Goal: Leave review/rating: Share an evaluation or opinion about a product, service, or content

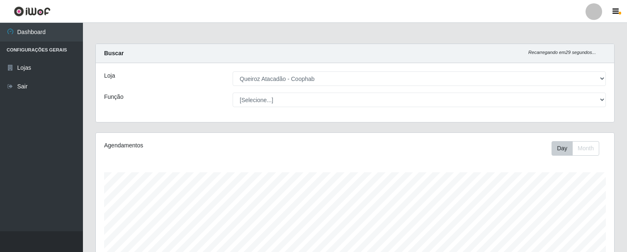
select select "463"
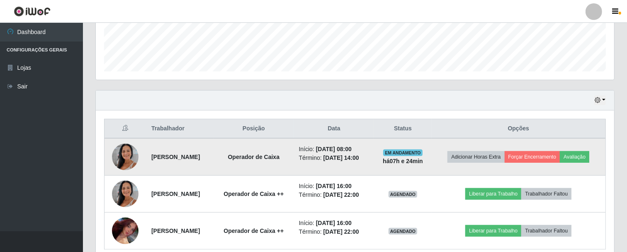
scroll to position [172, 518]
click at [578, 156] on button "Avaliação" at bounding box center [573, 157] width 29 height 12
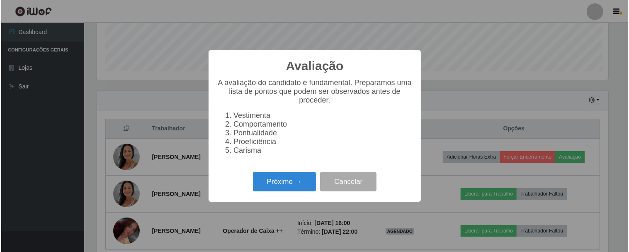
scroll to position [172, 513]
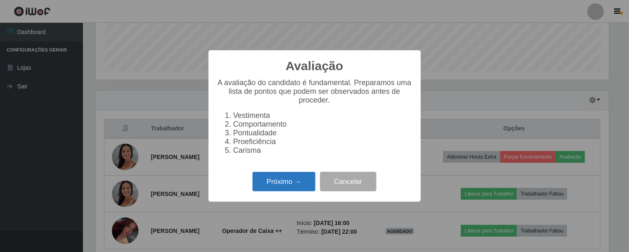
click at [293, 184] on button "Próximo →" at bounding box center [283, 181] width 63 height 19
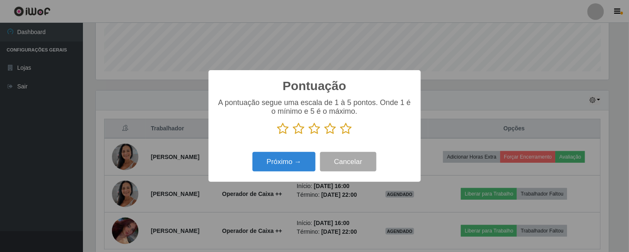
click at [345, 130] on icon at bounding box center [346, 128] width 12 height 12
click at [340, 135] on input "radio" at bounding box center [340, 135] width 0 height 0
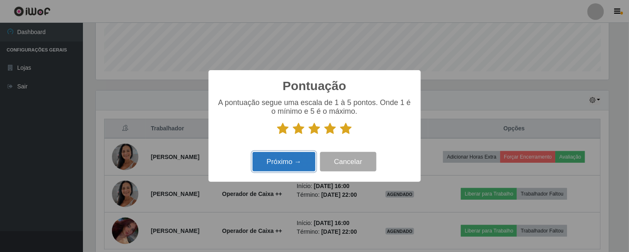
click at [277, 165] on button "Próximo →" at bounding box center [283, 161] width 63 height 19
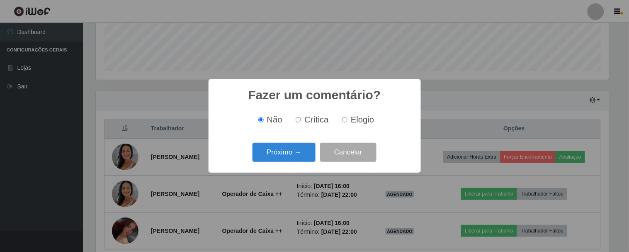
click at [346, 120] on input "Elogio" at bounding box center [344, 119] width 5 height 5
radio input "true"
click at [295, 152] on button "Próximo →" at bounding box center [283, 152] width 63 height 19
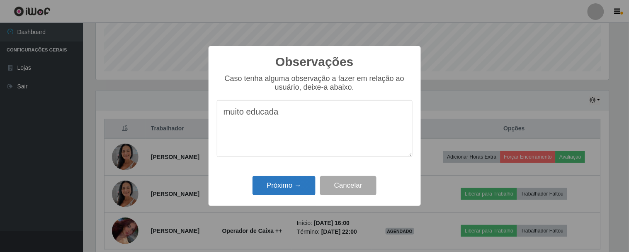
type textarea "muito educada"
click at [260, 187] on button "Próximo →" at bounding box center [283, 185] width 63 height 19
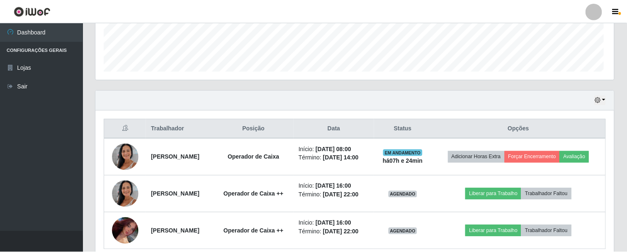
scroll to position [172, 518]
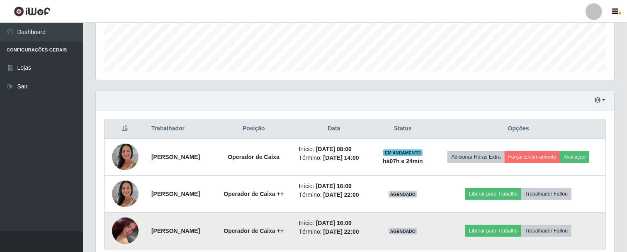
click at [128, 237] on img at bounding box center [125, 231] width 27 height 46
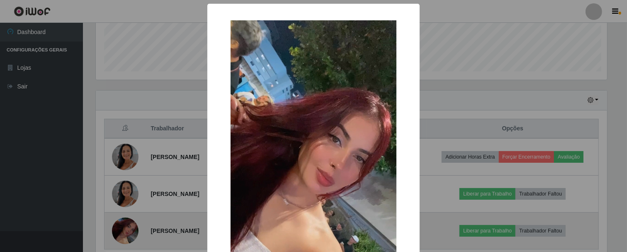
scroll to position [172, 513]
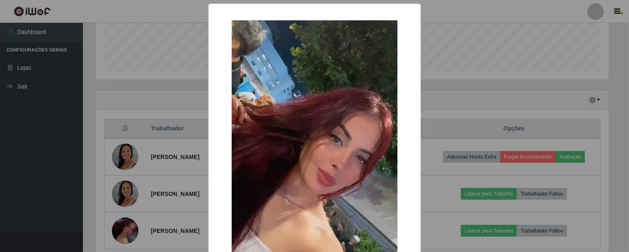
click at [448, 187] on div "× OK Cancel" at bounding box center [314, 126] width 629 height 252
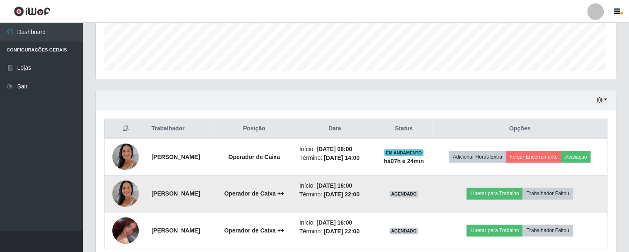
scroll to position [172, 518]
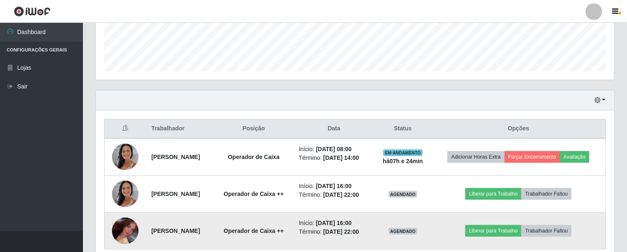
click at [126, 225] on img at bounding box center [125, 231] width 27 height 46
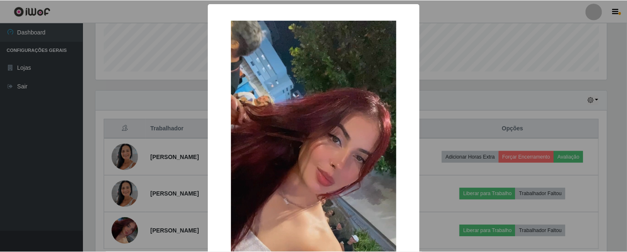
scroll to position [172, 513]
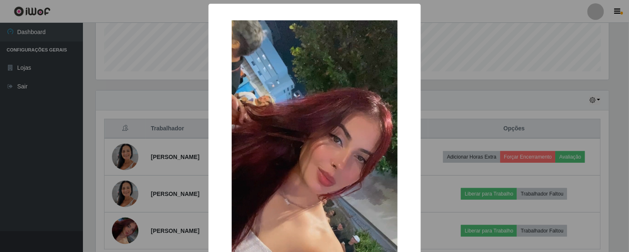
drag, startPoint x: 436, startPoint y: 92, endPoint x: 404, endPoint y: 109, distance: 37.1
click at [425, 105] on div "× OK Cancel" at bounding box center [314, 126] width 629 height 252
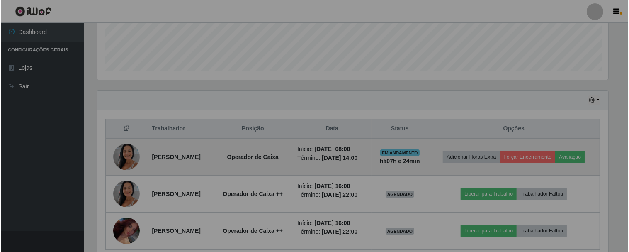
scroll to position [172, 518]
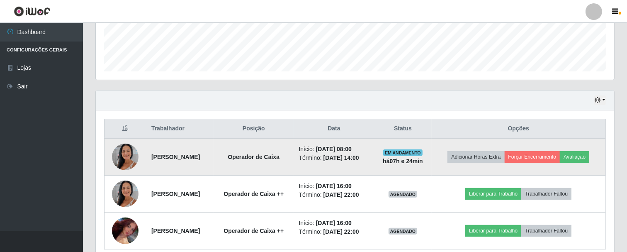
click at [127, 152] on img at bounding box center [125, 156] width 27 height 47
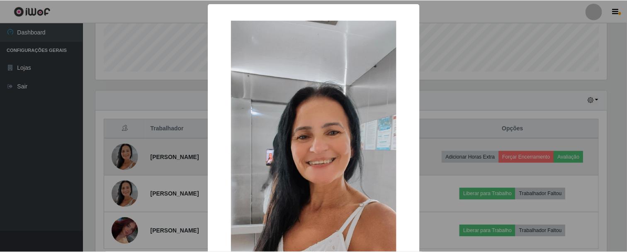
scroll to position [172, 513]
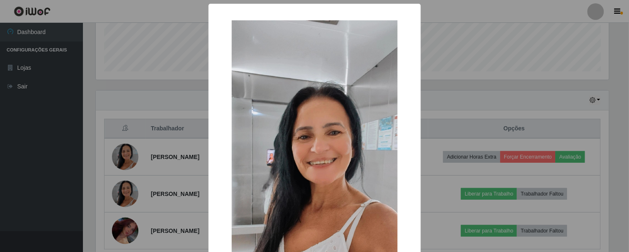
click at [171, 127] on div "× OK Cancel" at bounding box center [314, 126] width 629 height 252
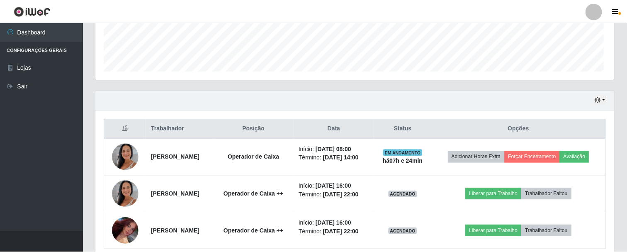
scroll to position [172, 518]
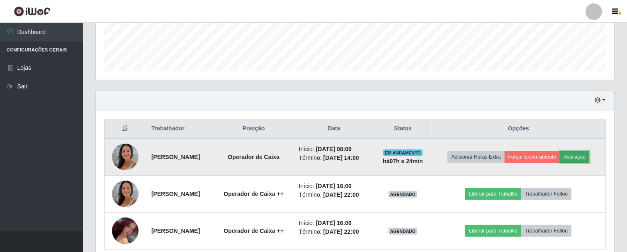
click at [580, 155] on button "Avaliação" at bounding box center [573, 157] width 29 height 12
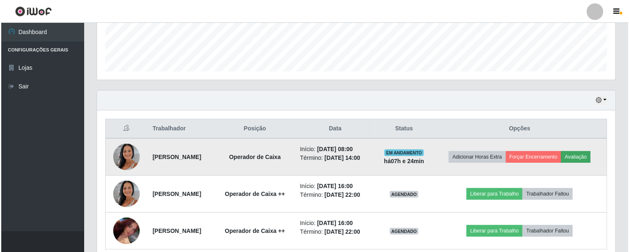
scroll to position [172, 513]
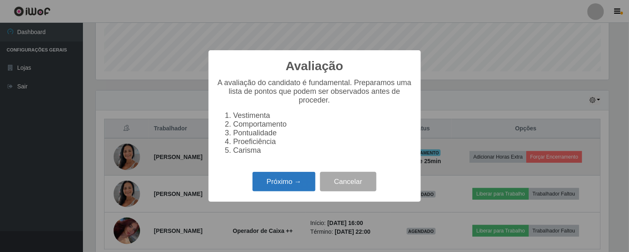
click at [304, 186] on button "Próximo →" at bounding box center [283, 181] width 63 height 19
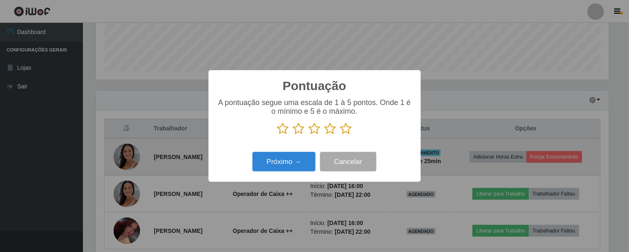
scroll to position [414222, 413881]
click at [346, 129] on icon at bounding box center [346, 128] width 12 height 12
click at [340, 135] on input "radio" at bounding box center [340, 135] width 0 height 0
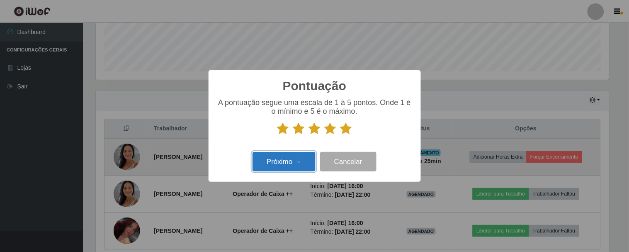
click at [302, 163] on button "Próximo →" at bounding box center [283, 161] width 63 height 19
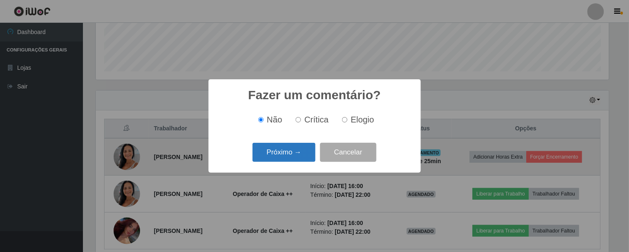
click at [302, 159] on button "Próximo →" at bounding box center [283, 152] width 63 height 19
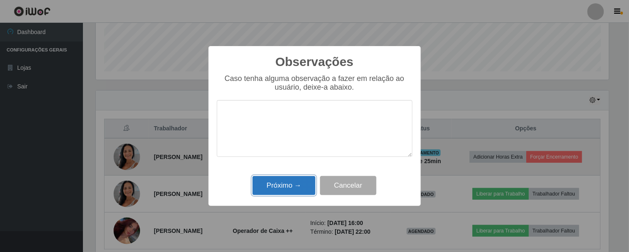
click at [295, 184] on button "Próximo →" at bounding box center [283, 185] width 63 height 19
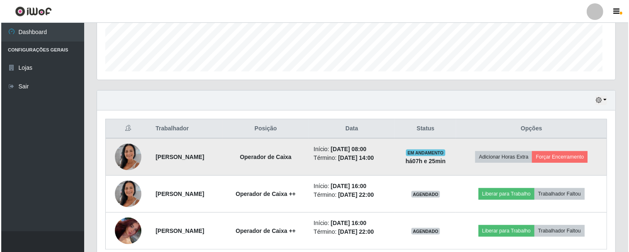
scroll to position [172, 518]
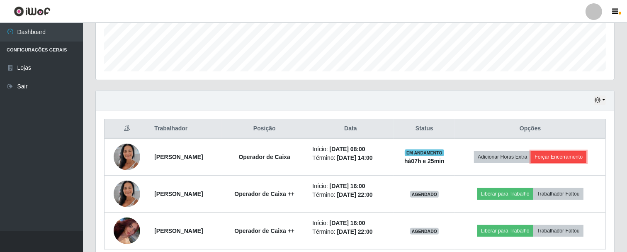
click at [552, 156] on button "Forçar Encerramento" at bounding box center [558, 157] width 56 height 12
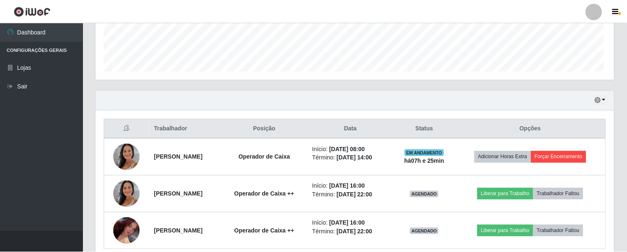
scroll to position [172, 513]
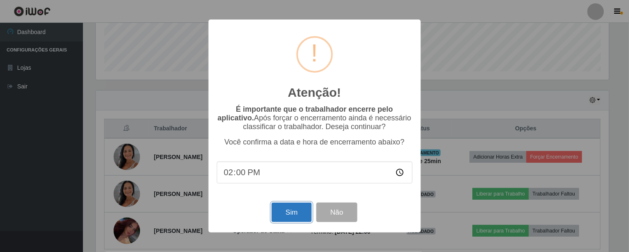
click at [287, 211] on button "Sim" at bounding box center [291, 211] width 40 height 19
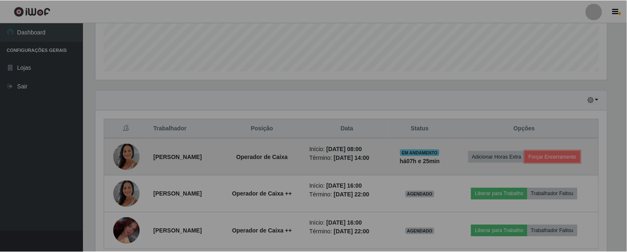
scroll to position [0, 0]
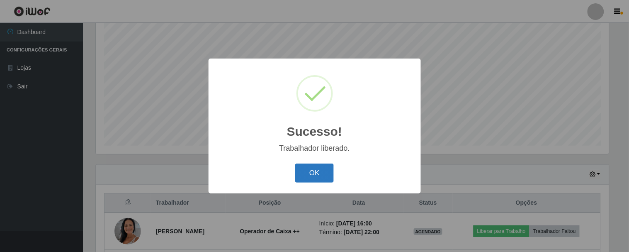
click at [314, 173] on button "OK" at bounding box center [314, 172] width 39 height 19
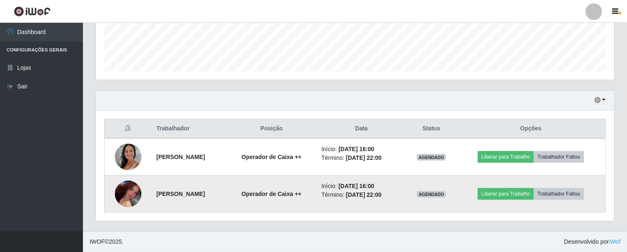
click at [127, 200] on img at bounding box center [128, 194] width 27 height 46
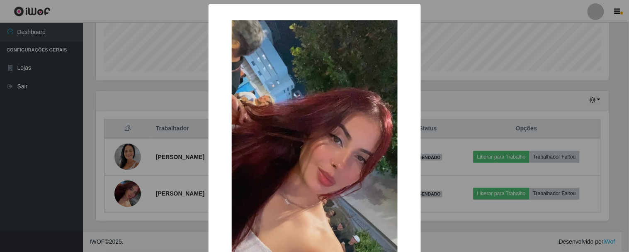
click at [177, 171] on div "× OK Cancel" at bounding box center [314, 126] width 629 height 252
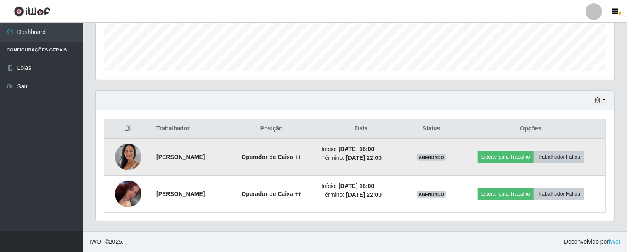
click at [138, 159] on td at bounding box center [127, 156] width 47 height 37
